Goal: Transaction & Acquisition: Download file/media

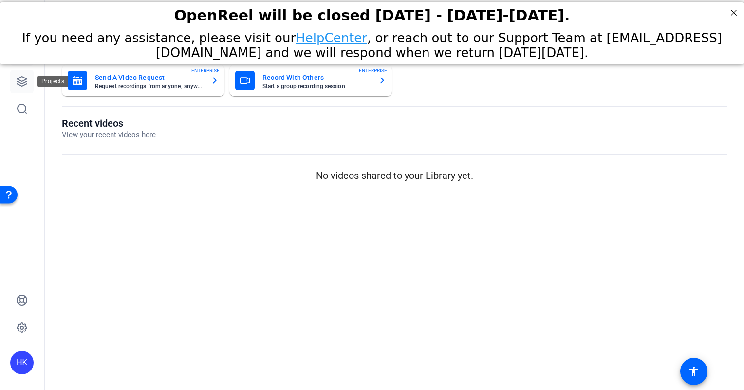
click at [25, 82] on icon at bounding box center [22, 81] width 10 height 10
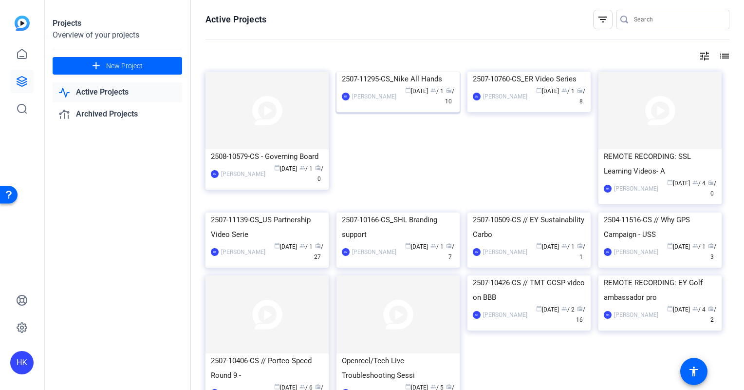
click at [384, 86] on div "2507-11295-CS_Nike All Hands" at bounding box center [398, 79] width 112 height 15
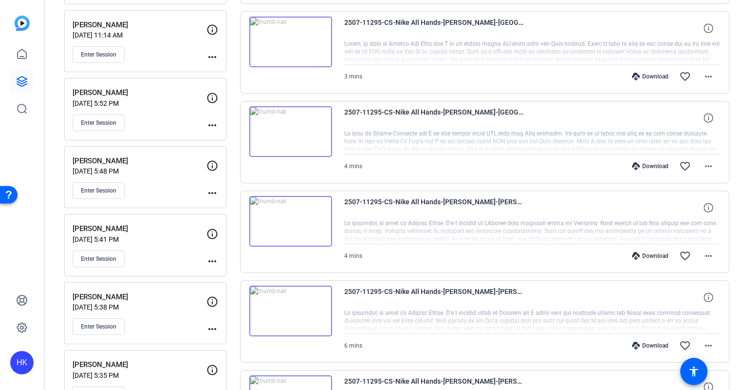
scroll to position [206, 0]
click at [97, 256] on span "Enter Session" at bounding box center [99, 258] width 36 height 8
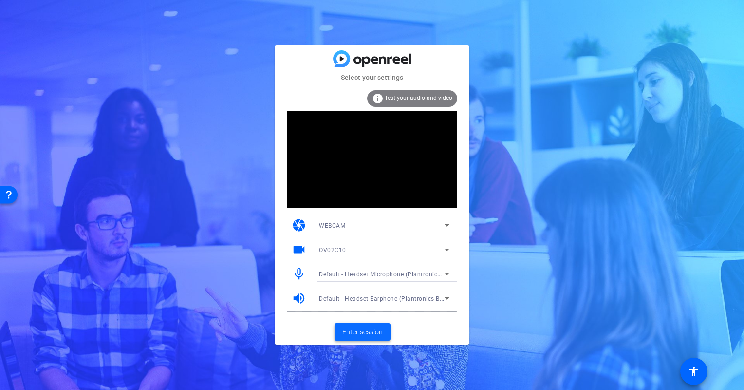
click at [349, 333] on span "Enter session" at bounding box center [362, 332] width 40 height 10
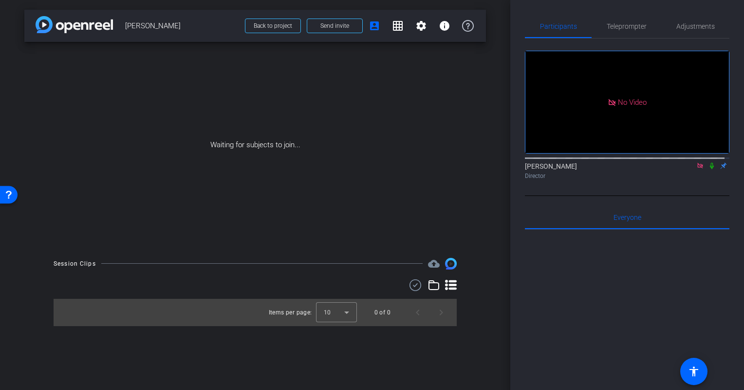
click at [708, 169] on icon at bounding box center [712, 165] width 8 height 7
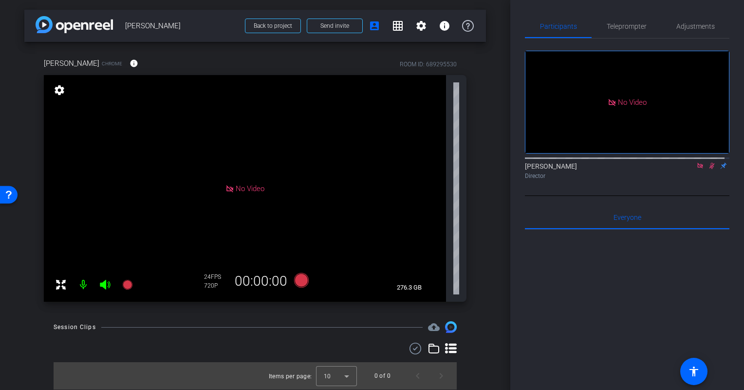
click at [706, 161] on div at bounding box center [627, 157] width 204 height 8
click at [709, 169] on icon at bounding box center [711, 166] width 5 height 6
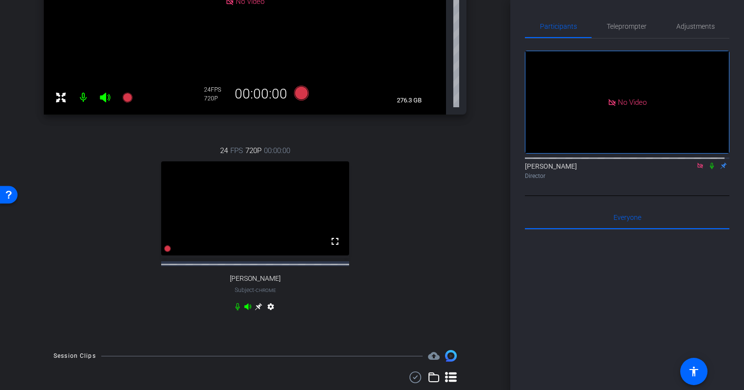
scroll to position [187, 0]
click at [255, 310] on icon at bounding box center [259, 306] width 8 height 8
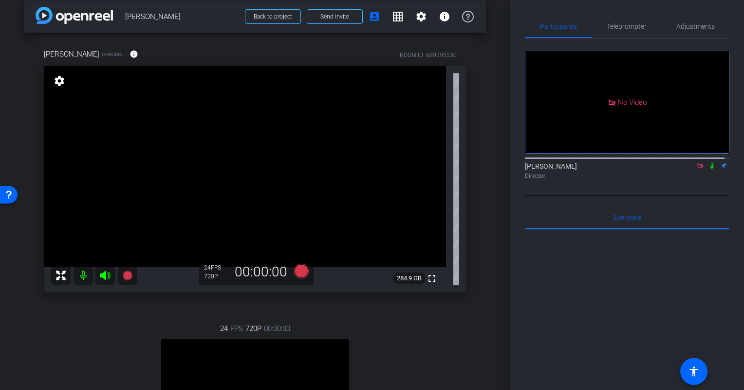
scroll to position [32, 0]
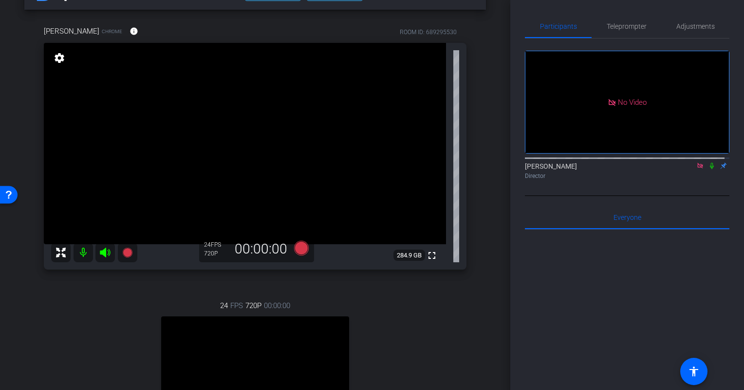
click at [60, 58] on mat-icon "settings" at bounding box center [60, 58] width 14 height 12
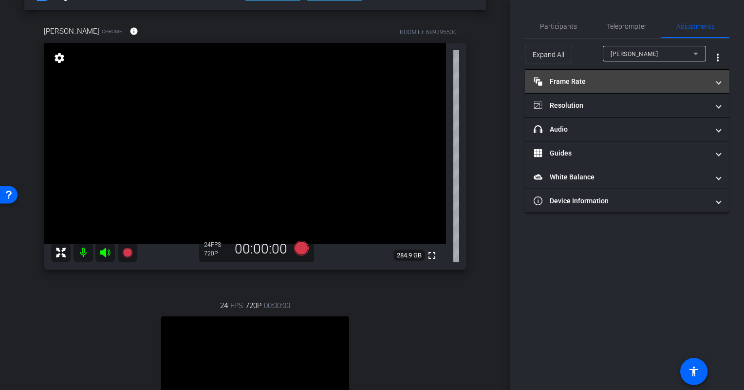
click at [626, 82] on mat-panel-title "Frame Rate Frame Rate" at bounding box center [621, 81] width 175 height 10
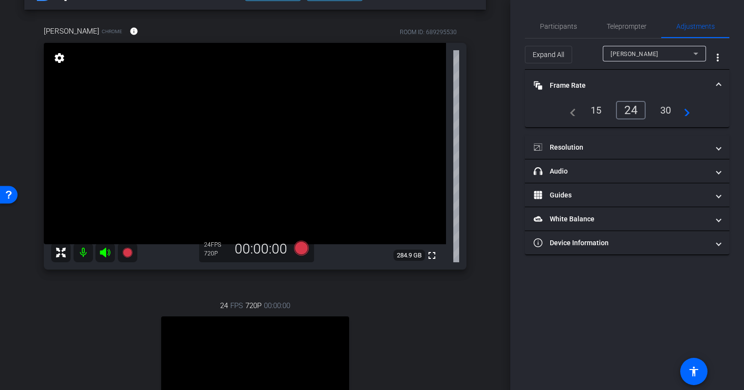
click at [659, 109] on div "30" at bounding box center [666, 110] width 26 height 17
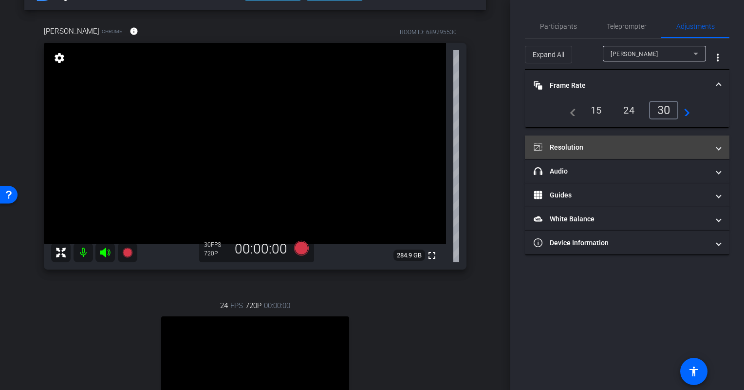
click at [657, 142] on mat-panel-title "Resolution" at bounding box center [621, 147] width 175 height 10
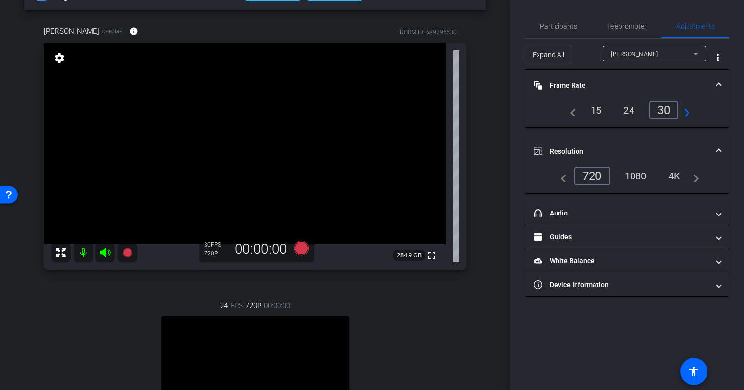
click at [637, 172] on div "1080" at bounding box center [635, 175] width 37 height 17
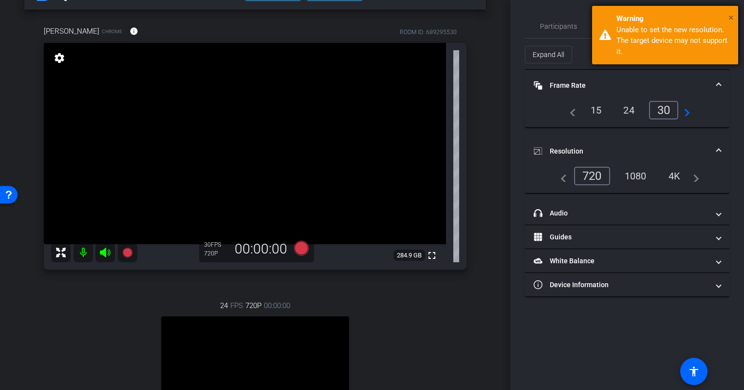
click at [730, 12] on span "×" at bounding box center [730, 18] width 5 height 12
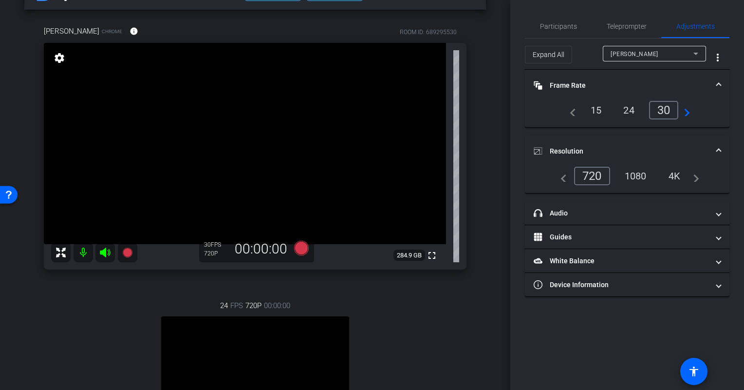
drag, startPoint x: 482, startPoint y: 179, endPoint x: 489, endPoint y: 201, distance: 23.3
click at [489, 201] on div "arrow_back [PERSON_NAME] Back to project Send invite account_box grid_on settin…" at bounding box center [255, 163] width 510 height 390
click at [637, 178] on div "1080" at bounding box center [635, 175] width 37 height 17
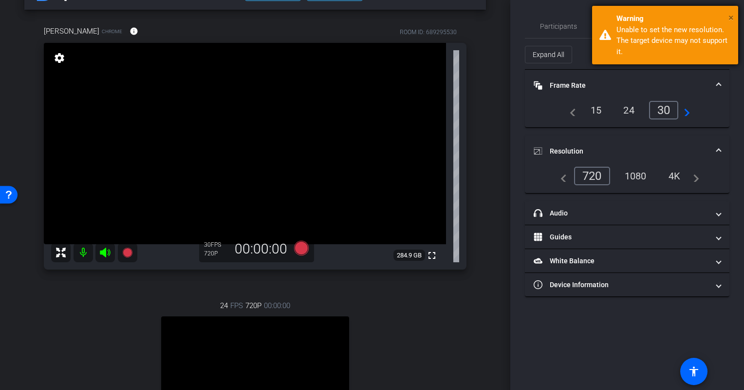
click at [733, 15] on span "×" at bounding box center [730, 18] width 5 height 12
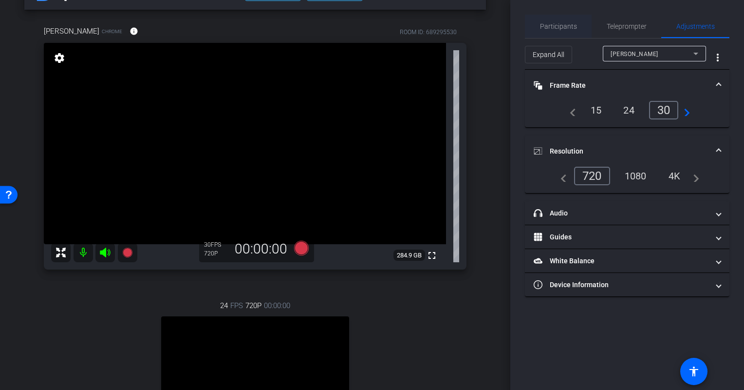
click at [548, 29] on span "Participants" at bounding box center [558, 26] width 37 height 7
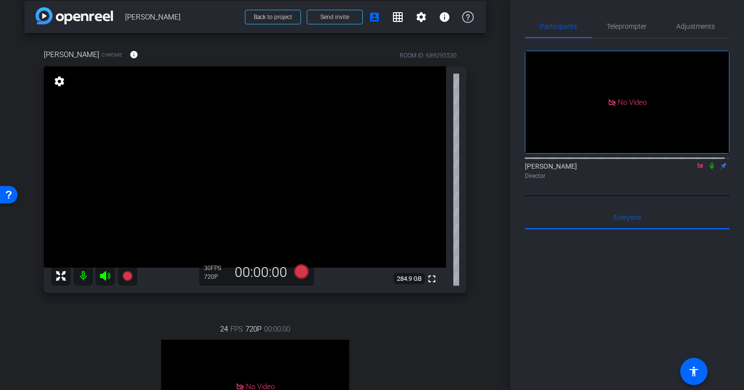
scroll to position [9, 0]
click at [128, 272] on icon at bounding box center [127, 275] width 10 height 10
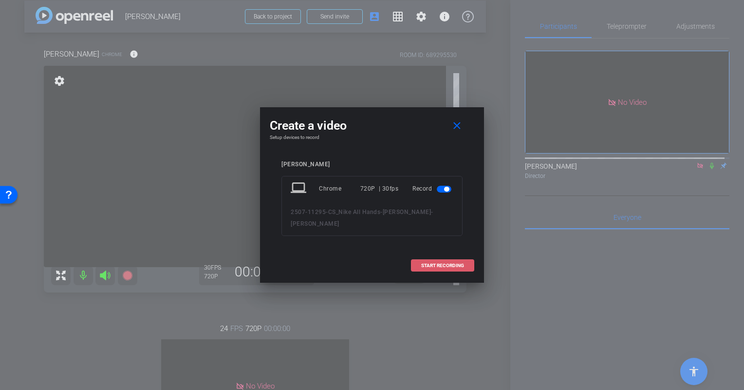
click at [436, 260] on span at bounding box center [442, 265] width 62 height 23
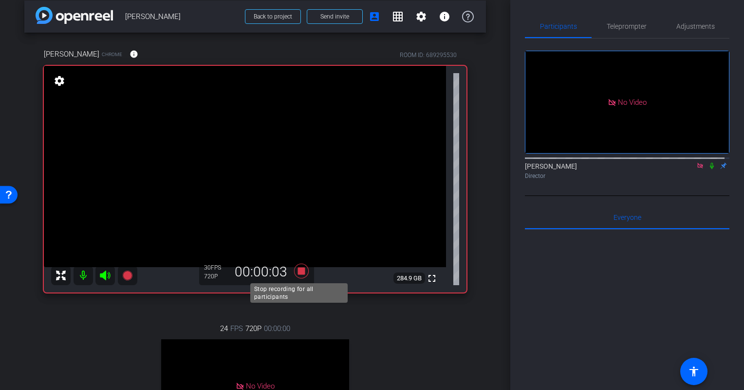
click at [298, 270] on icon at bounding box center [301, 270] width 15 height 15
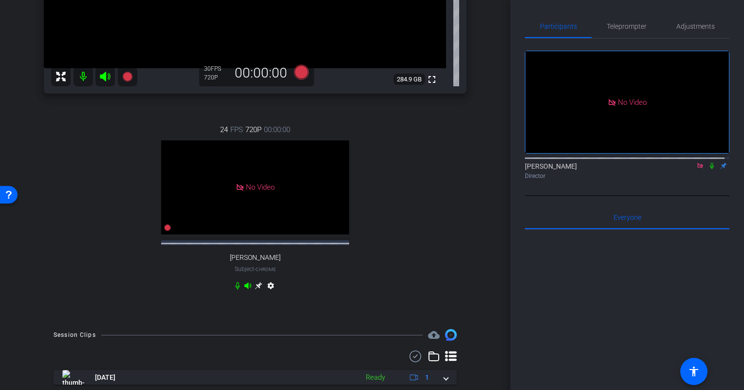
scroll to position [245, 0]
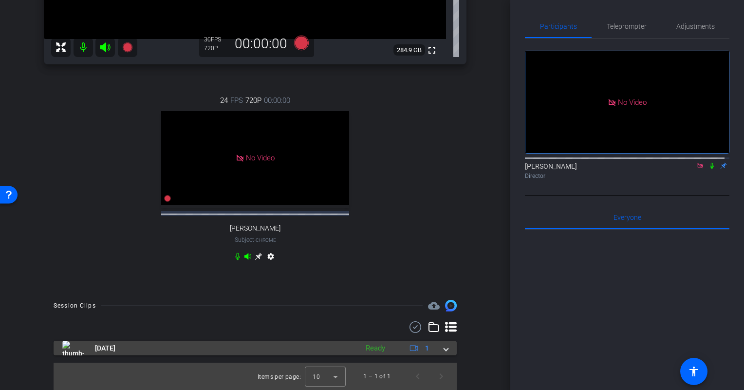
click at [444, 345] on span at bounding box center [446, 348] width 4 height 10
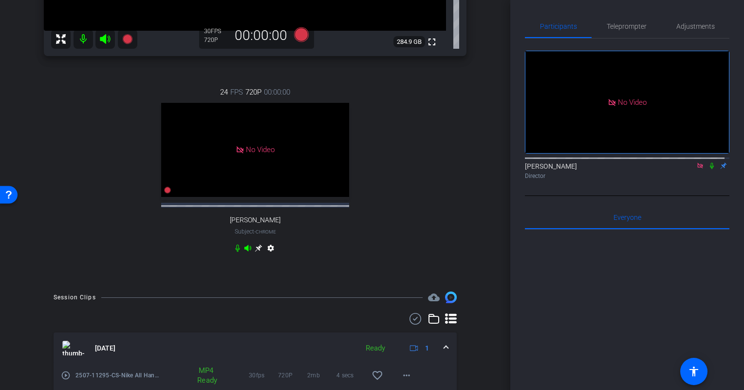
scroll to position [296, 0]
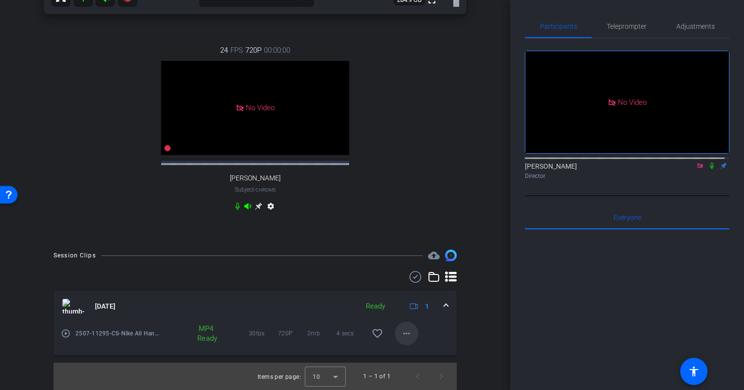
click at [401, 329] on mat-icon "more_horiz" at bounding box center [407, 333] width 12 height 12
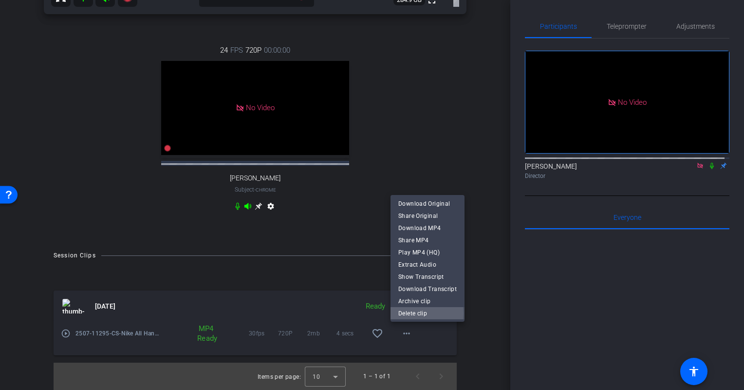
click at [413, 313] on span "Delete clip" at bounding box center [427, 313] width 58 height 12
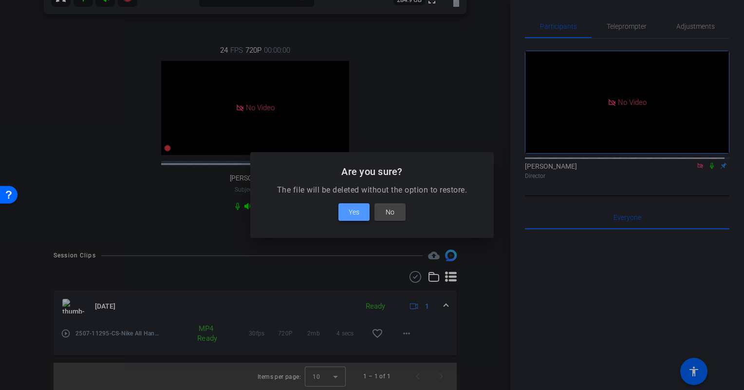
click at [353, 208] on span "Yes" at bounding box center [354, 212] width 11 height 12
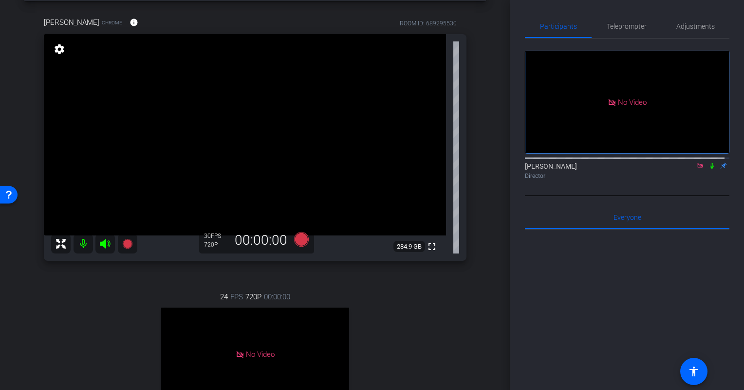
scroll to position [39, 0]
click at [130, 248] on icon at bounding box center [127, 246] width 10 height 10
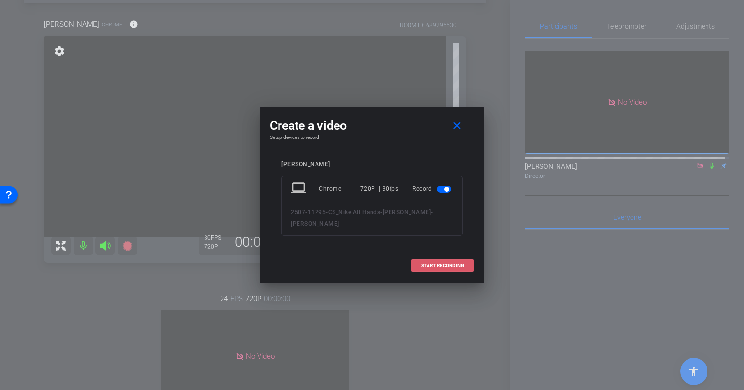
click at [433, 268] on span at bounding box center [442, 265] width 62 height 23
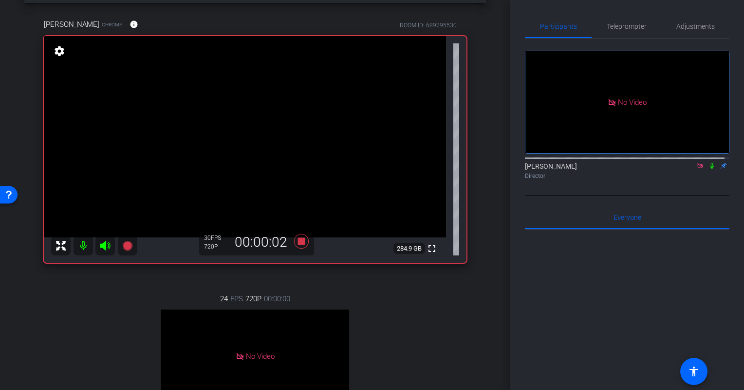
click at [709, 162] on icon at bounding box center [712, 165] width 8 height 7
click at [709, 163] on icon at bounding box center [711, 166] width 5 height 6
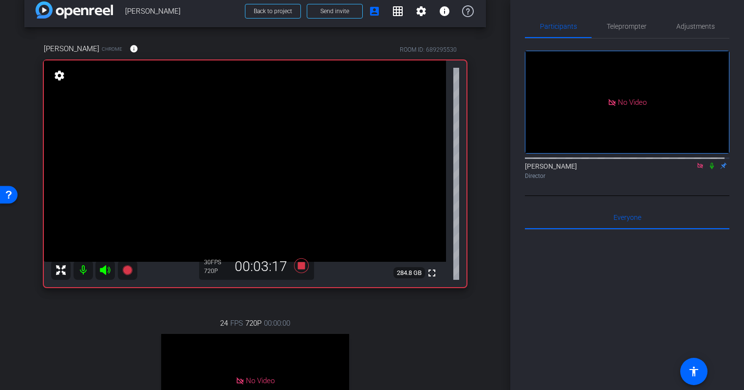
scroll to position [0, 0]
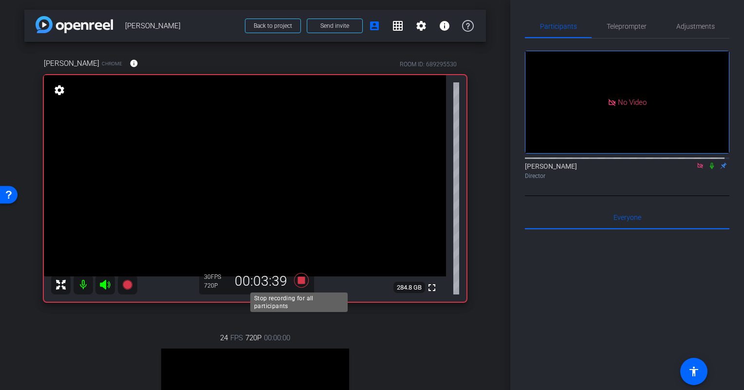
click at [298, 280] on icon at bounding box center [301, 280] width 15 height 15
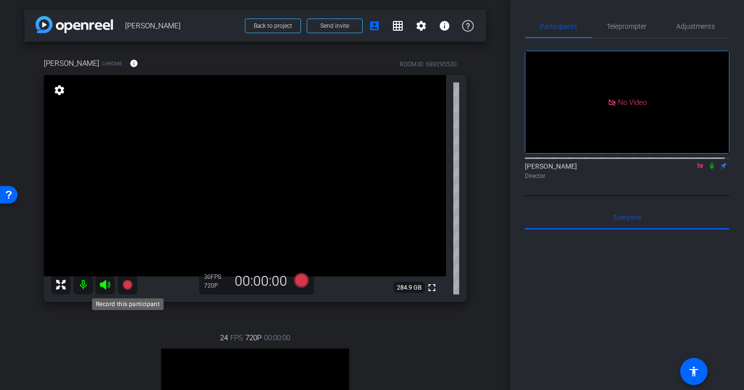
click at [129, 284] on icon at bounding box center [127, 284] width 10 height 10
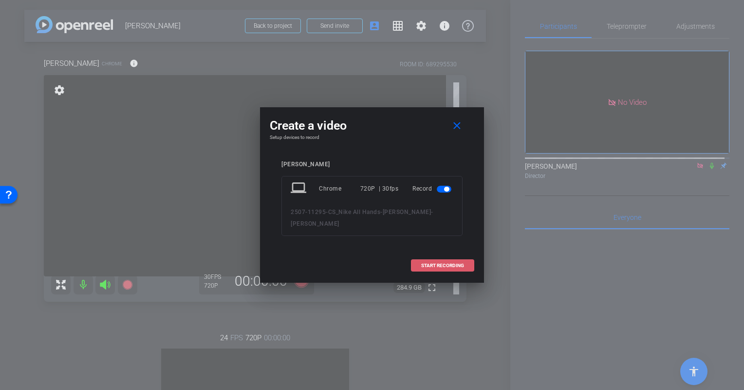
click at [439, 265] on span "START RECORDING" at bounding box center [442, 265] width 43 height 5
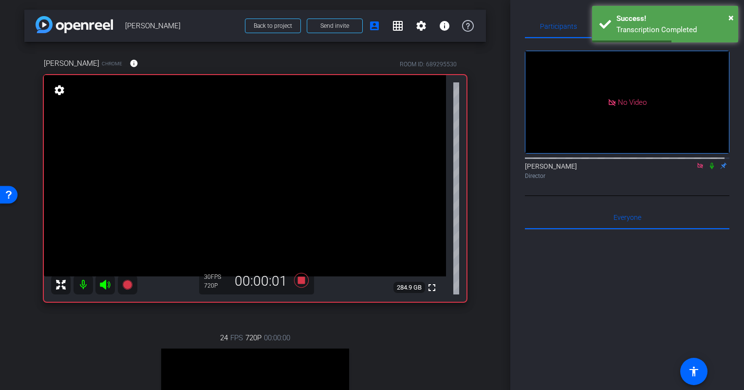
click at [708, 163] on icon at bounding box center [712, 165] width 8 height 7
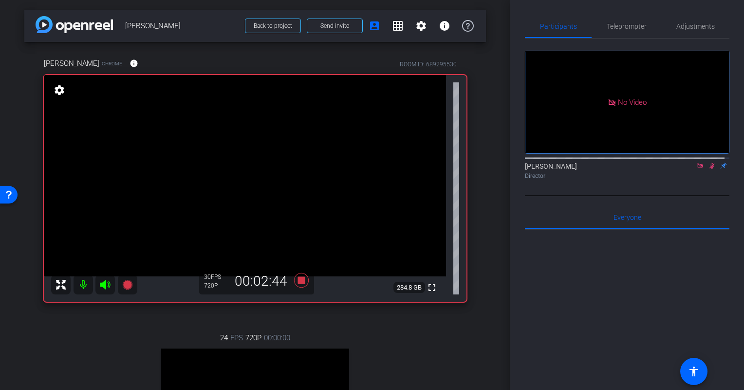
drag, startPoint x: 300, startPoint y: 282, endPoint x: 500, endPoint y: 271, distance: 200.4
click at [500, 271] on div "arrow_back [PERSON_NAME] Back to project Send invite account_box grid_on settin…" at bounding box center [255, 195] width 510 height 390
click at [297, 278] on icon at bounding box center [301, 280] width 15 height 15
click at [708, 162] on icon at bounding box center [712, 165] width 8 height 7
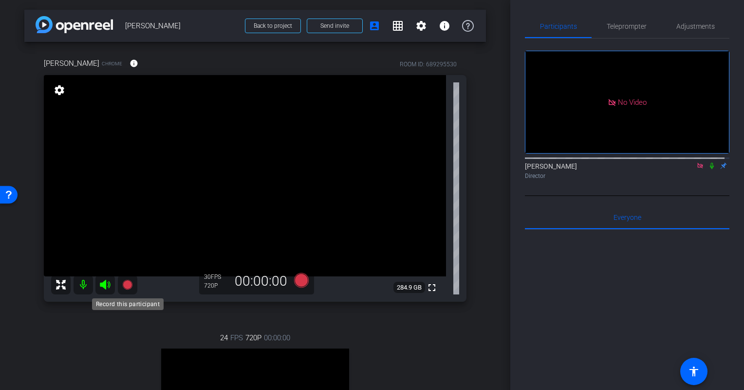
click at [125, 282] on icon at bounding box center [127, 284] width 10 height 10
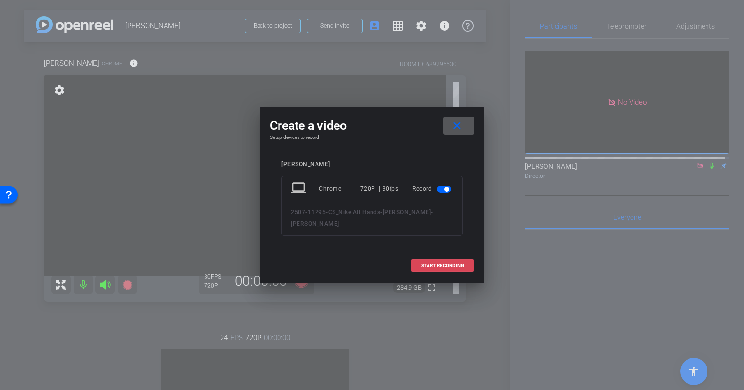
click at [435, 265] on span "START RECORDING" at bounding box center [442, 265] width 43 height 5
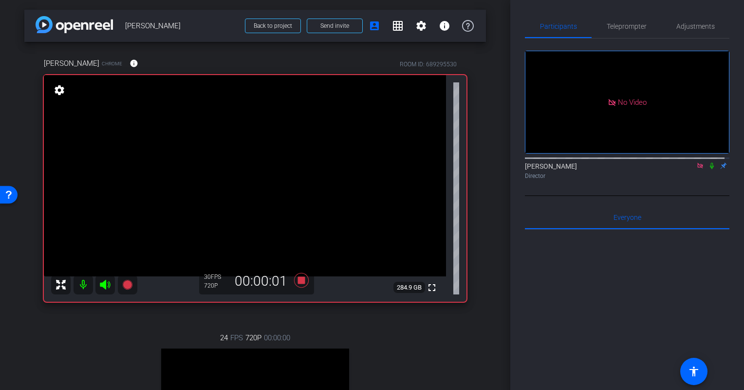
click at [708, 166] on icon at bounding box center [712, 165] width 8 height 7
click at [296, 277] on icon at bounding box center [301, 280] width 15 height 15
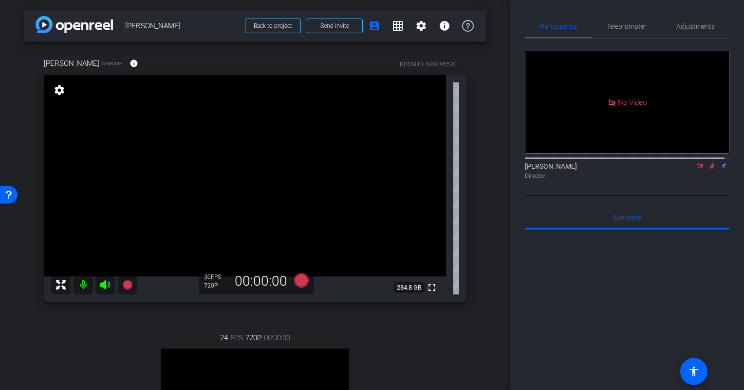
click at [709, 163] on icon at bounding box center [712, 165] width 8 height 7
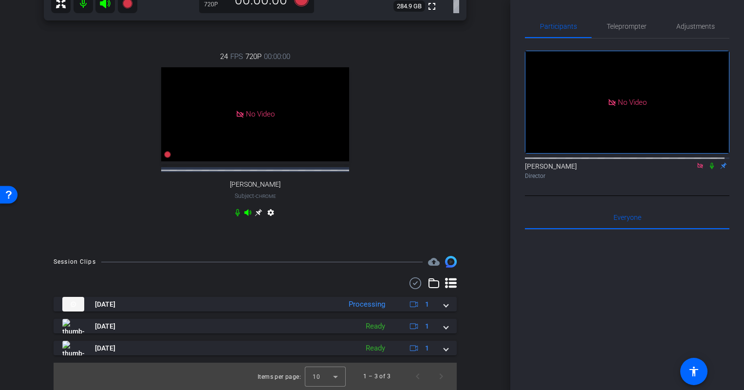
scroll to position [289, 0]
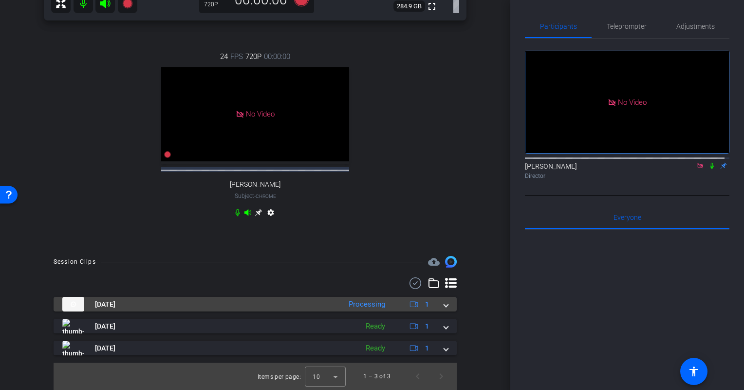
click at [444, 306] on span at bounding box center [446, 304] width 4 height 10
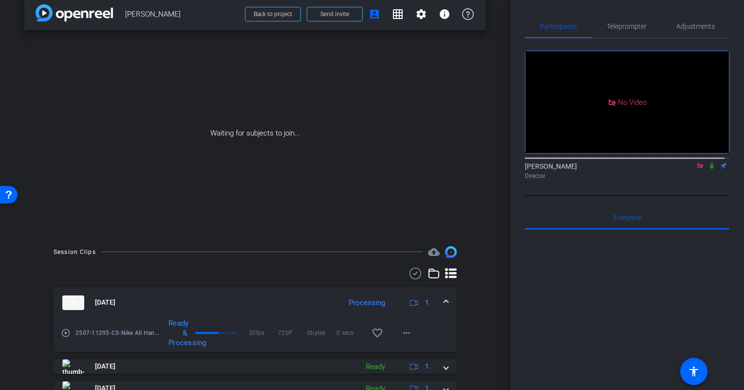
scroll to position [52, 0]
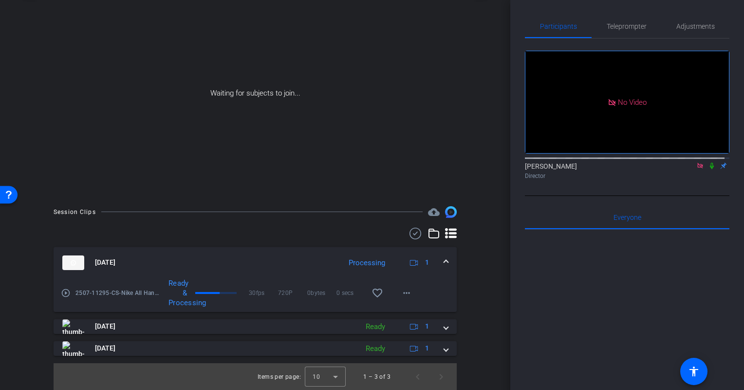
click at [708, 164] on icon at bounding box center [712, 165] width 8 height 7
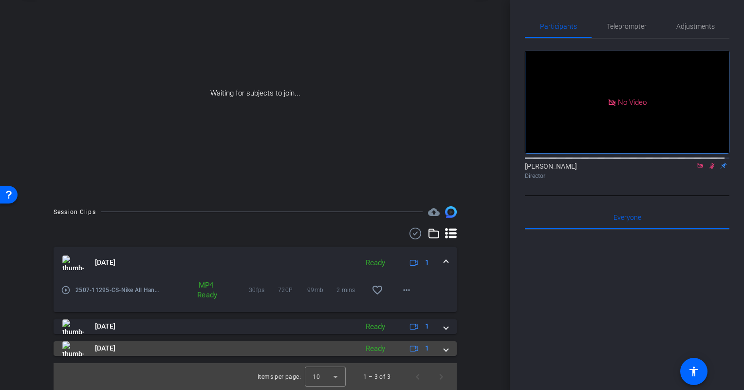
click at [444, 349] on span at bounding box center [446, 348] width 4 height 10
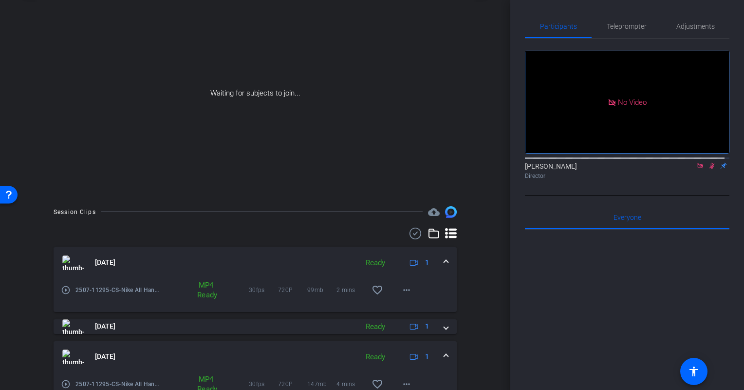
scroll to position [102, 0]
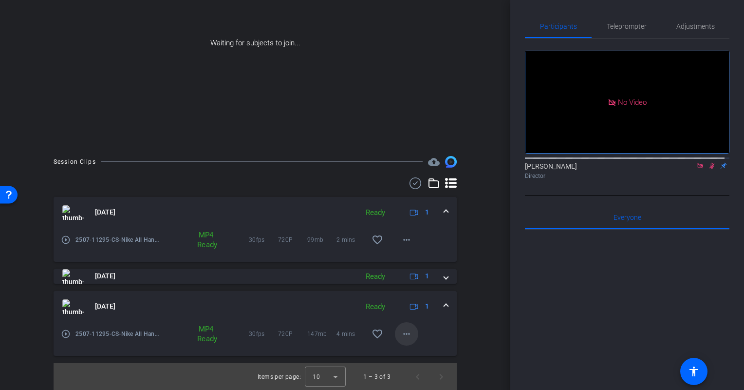
click at [406, 338] on mat-icon "more_horiz" at bounding box center [407, 334] width 12 height 12
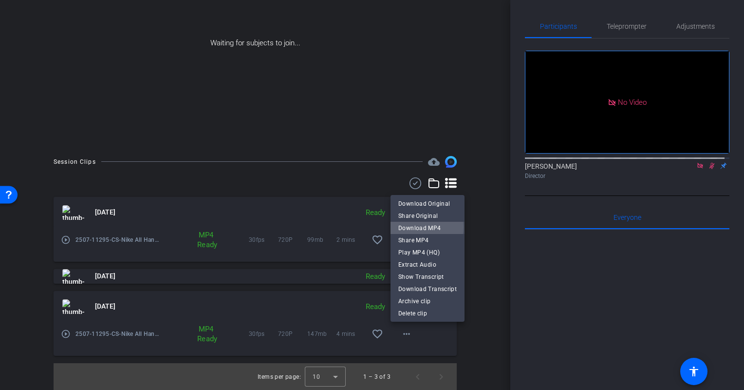
click at [413, 226] on span "Download MP4" at bounding box center [427, 228] width 58 height 12
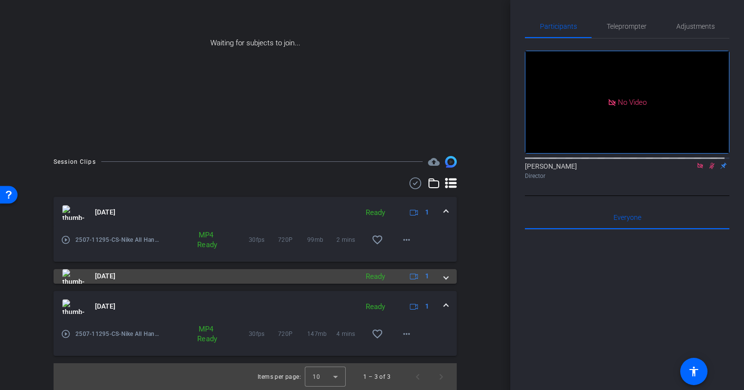
click at [444, 277] on span at bounding box center [446, 276] width 4 height 10
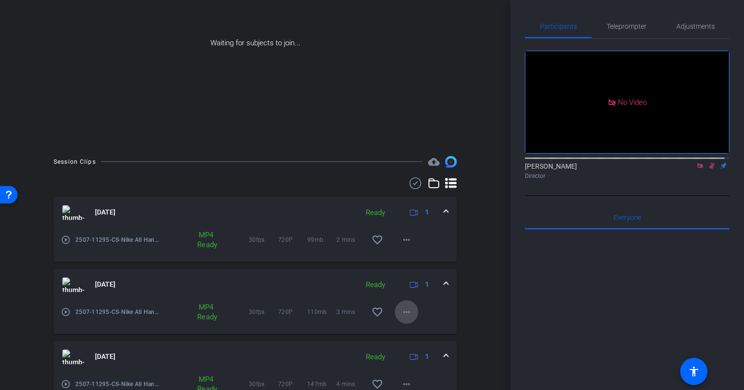
click at [405, 314] on mat-icon "more_horiz" at bounding box center [407, 312] width 12 height 12
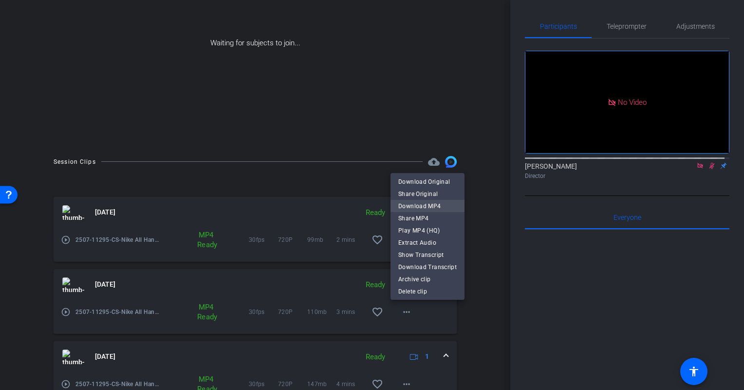
click at [410, 204] on span "Download MP4" at bounding box center [427, 206] width 58 height 12
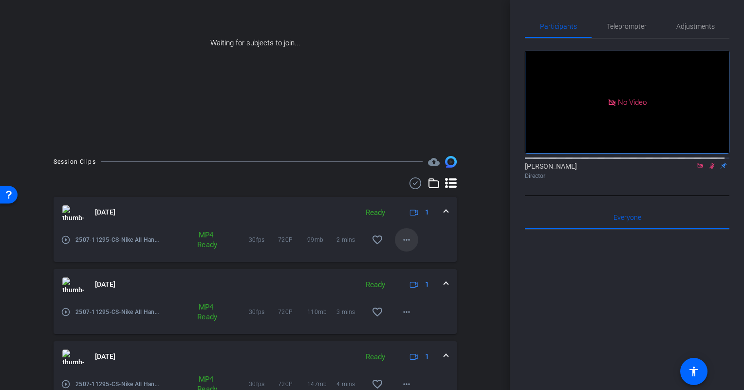
click at [404, 240] on mat-icon "more_horiz" at bounding box center [407, 240] width 12 height 12
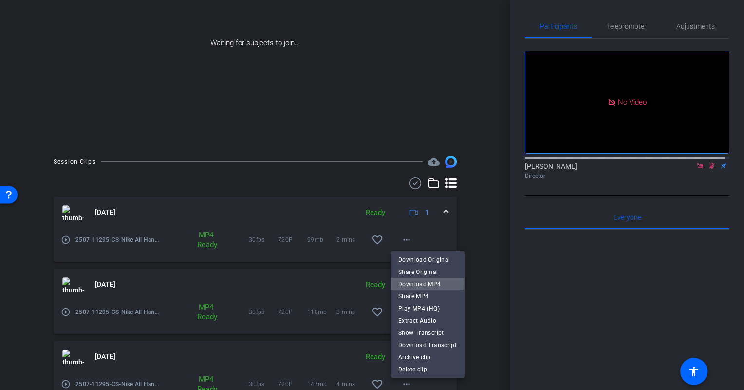
click at [420, 283] on span "Download MP4" at bounding box center [427, 284] width 58 height 12
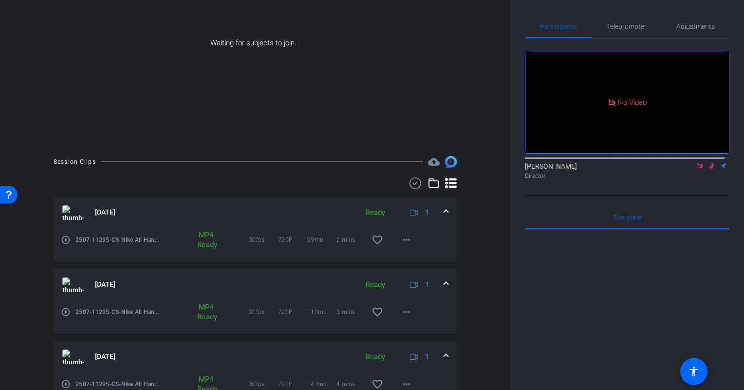
click at [479, 232] on div "Session Clips cloud_upload [DATE] Ready 1 play_circle_outline 2507-11295-CS-Nik…" at bounding box center [255, 298] width 462 height 284
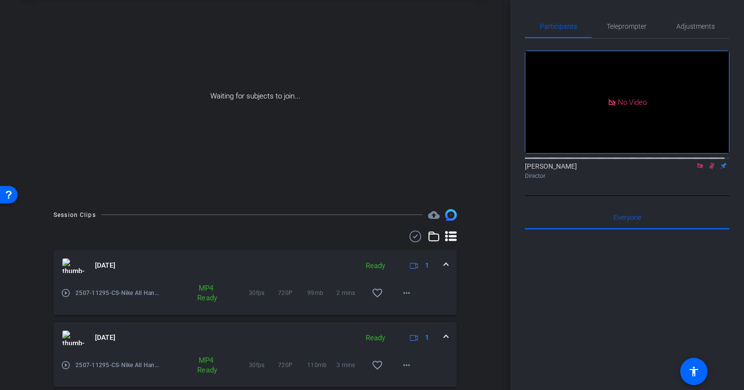
scroll to position [47, 0]
